Goal: Transaction & Acquisition: Purchase product/service

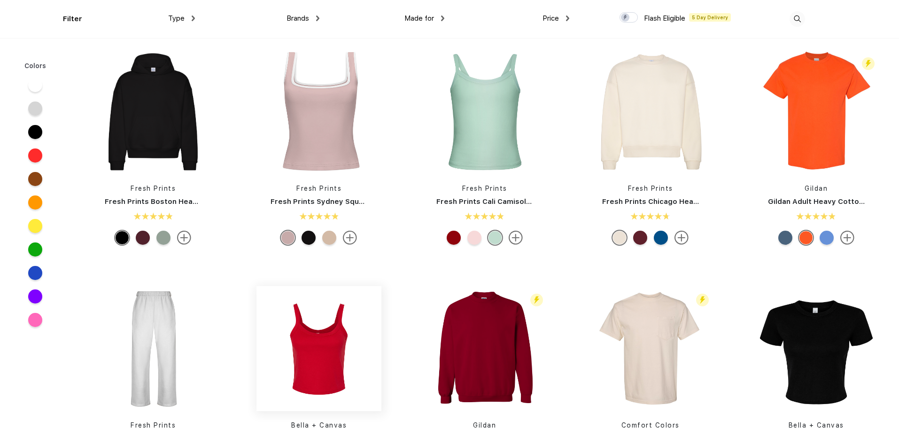
scroll to position [282, 0]
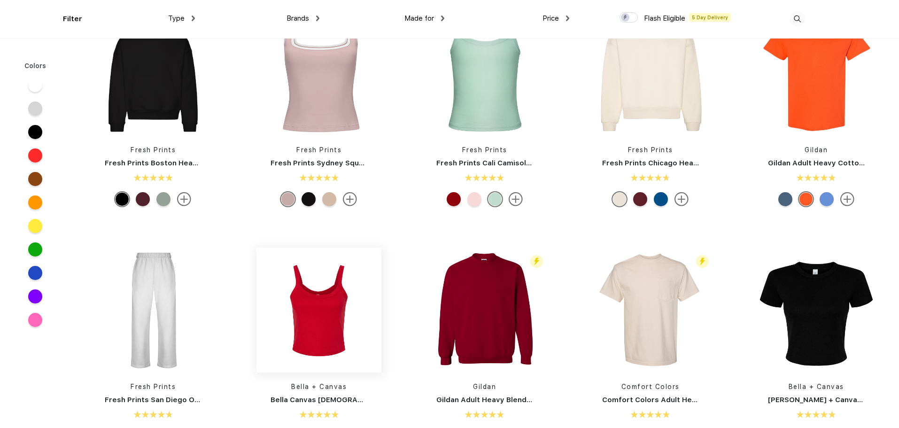
click at [344, 269] on img at bounding box center [318, 310] width 125 height 125
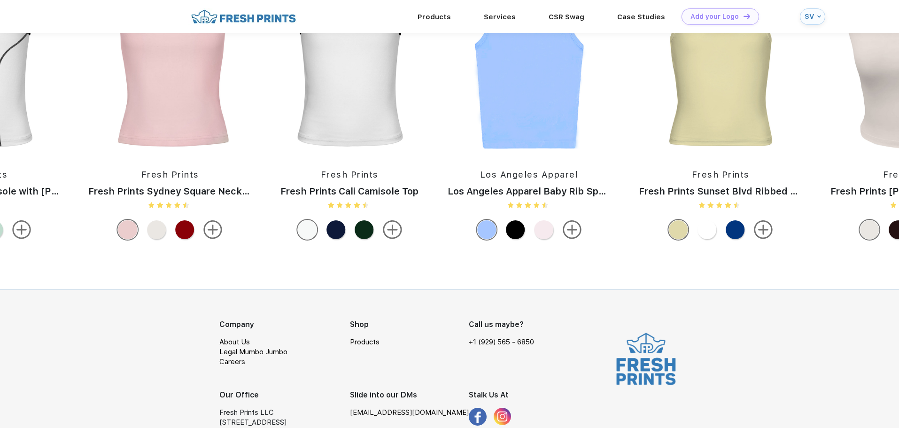
scroll to position [1015, 0]
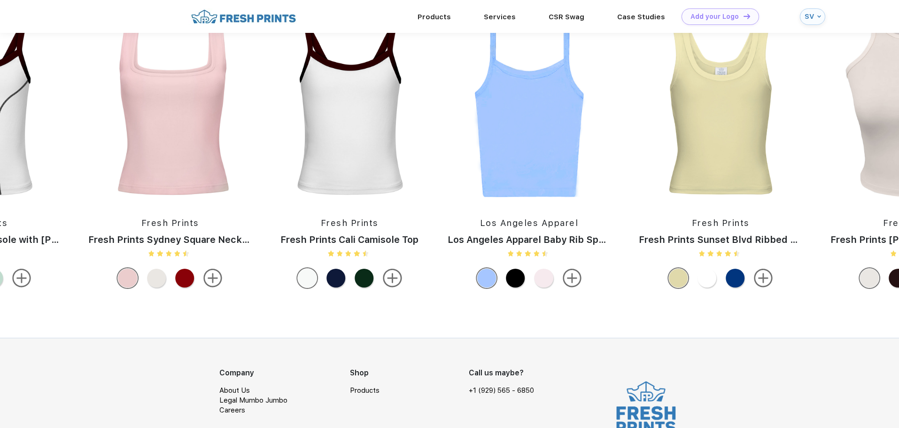
click at [713, 187] on img at bounding box center [720, 111] width 182 height 180
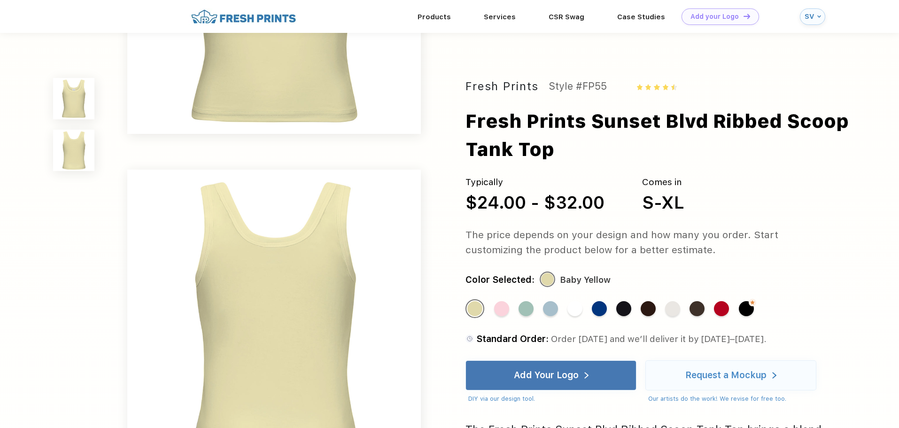
scroll to position [188, 0]
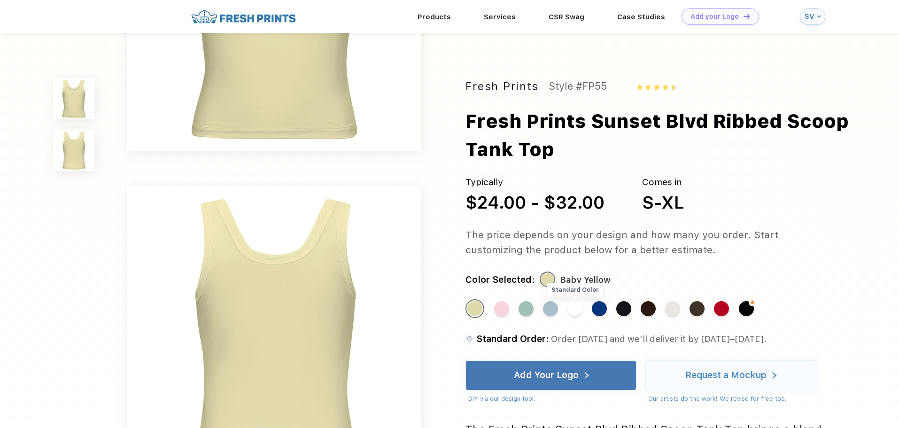
click at [577, 310] on div "Standard Color" at bounding box center [574, 308] width 15 height 15
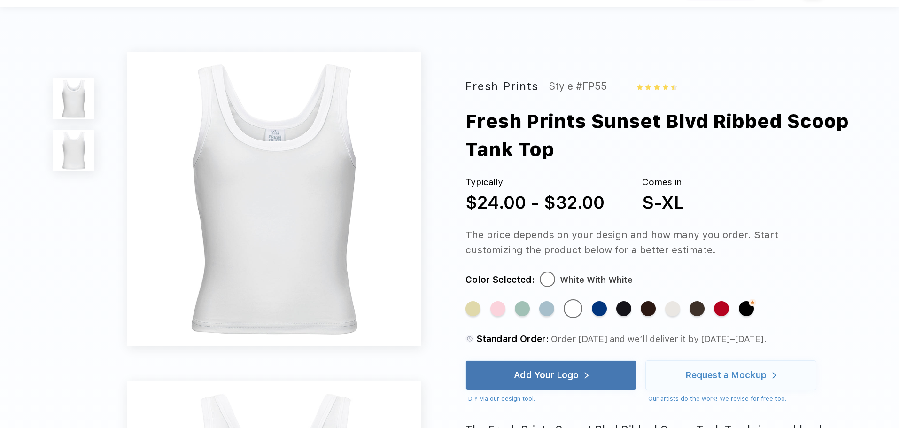
scroll to position [0, 0]
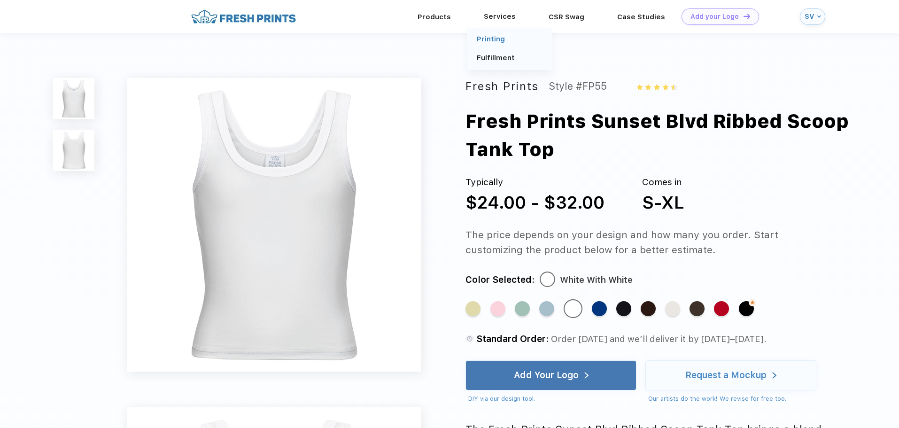
click at [480, 35] on link "Printing" at bounding box center [491, 39] width 28 height 8
